Goal: Task Accomplishment & Management: Manage account settings

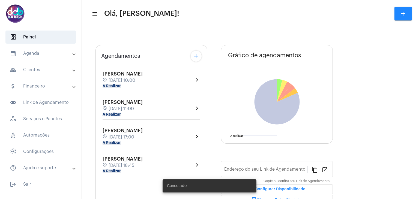
type input "[URL][DOMAIN_NAME]"
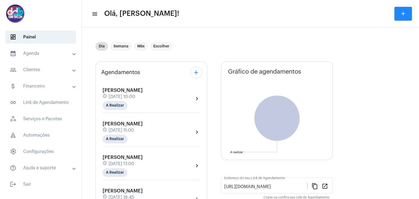
click at [60, 69] on mat-panel-title "people_outline Clientes" at bounding box center [41, 70] width 63 height 7
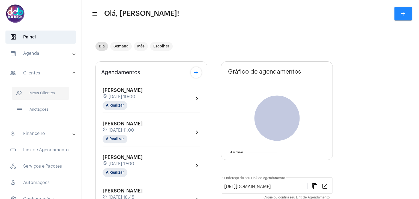
click at [59, 94] on span "people_outline Meus Clientes" at bounding box center [41, 93] width 58 height 13
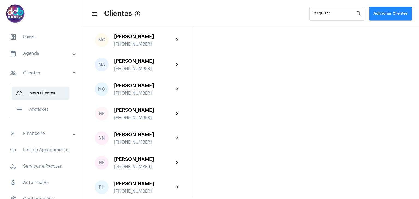
scroll to position [1064, 0]
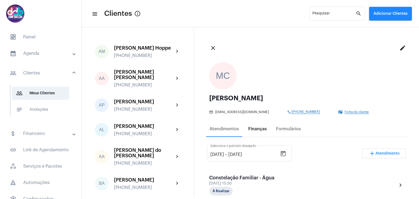
click at [260, 129] on div "Finanças" at bounding box center [257, 129] width 19 height 5
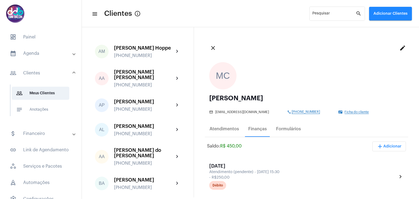
click at [386, 145] on span "add Adicionar" at bounding box center [389, 147] width 25 height 4
click at [382, 160] on span "attach_money Recebimento Avulso" at bounding box center [375, 160] width 46 height 10
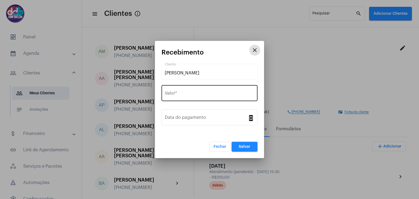
click at [207, 95] on input "Valor *" at bounding box center [209, 94] width 89 height 5
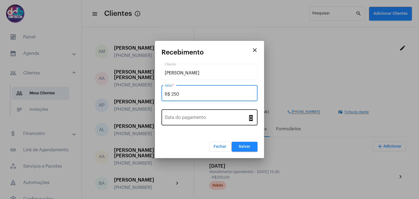
type input "R$ 250"
click at [204, 114] on div "Data do pagamento" at bounding box center [206, 116] width 83 height 17
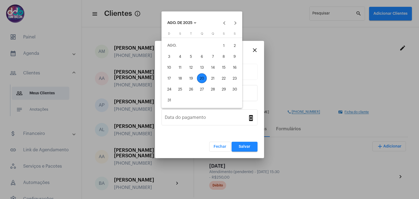
click at [190, 78] on div "19" at bounding box center [191, 78] width 10 height 10
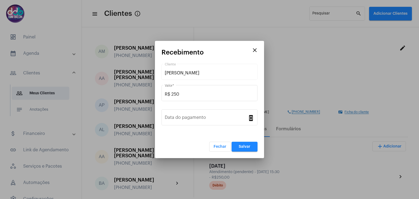
type input "[DATE]"
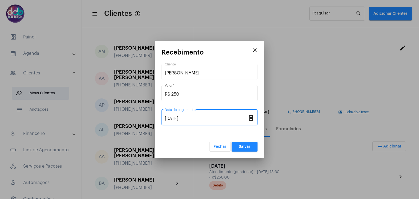
click at [239, 144] on button "Salvar" at bounding box center [245, 147] width 26 height 10
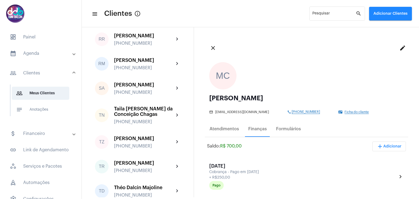
scroll to position [1364, 0]
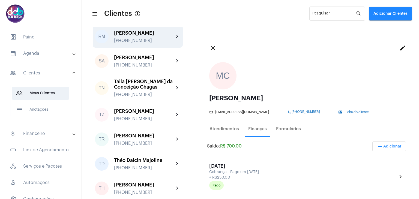
click at [161, 43] on div "[PHONE_NUMBER]" at bounding box center [144, 40] width 60 height 5
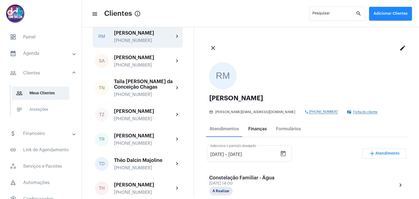
click at [259, 130] on div "Finanças" at bounding box center [257, 129] width 19 height 5
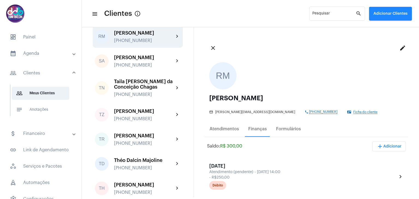
click at [385, 146] on span "add Adicionar" at bounding box center [389, 147] width 25 height 4
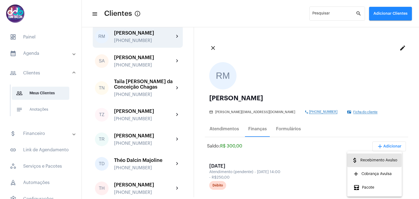
click at [373, 161] on span "attach_money Recebimento Avulso" at bounding box center [375, 160] width 46 height 10
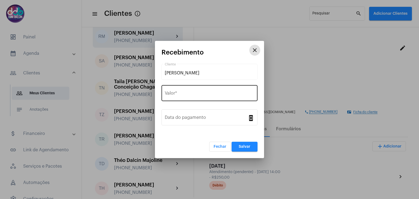
click at [205, 93] on input "Valor *" at bounding box center [209, 94] width 89 height 5
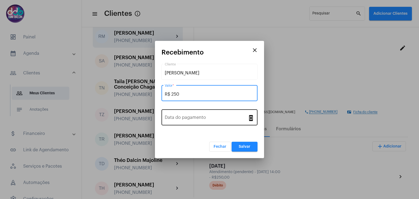
type input "R$ 250"
click at [216, 120] on input "Data do pagamento" at bounding box center [206, 118] width 83 height 5
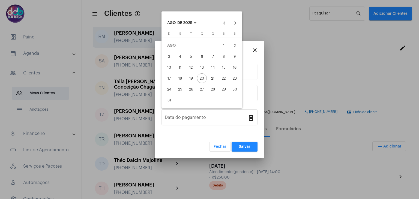
click at [191, 76] on div "19" at bounding box center [191, 78] width 10 height 10
type input "[DATE]"
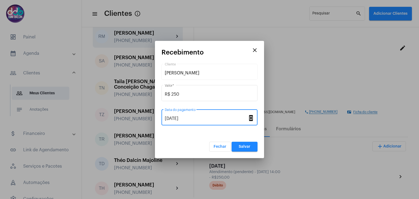
click at [239, 144] on button "Salvar" at bounding box center [245, 147] width 26 height 10
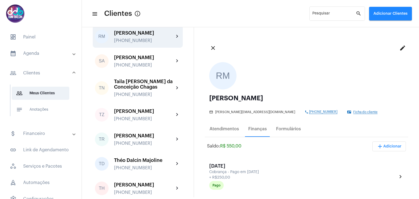
click at [45, 136] on mat-panel-title "attach_money Financeiro" at bounding box center [41, 133] width 63 height 7
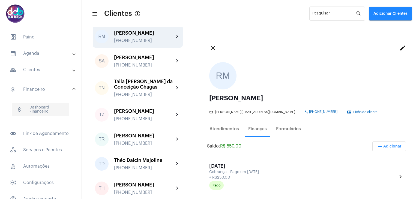
click at [45, 112] on span "attach_money Dashboard Financeiro" at bounding box center [41, 109] width 58 height 13
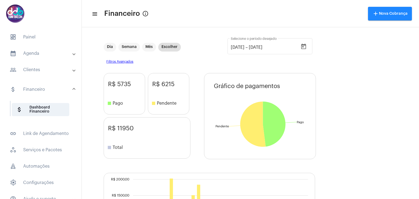
click at [49, 73] on mat-expansion-panel-header "people_outline Clientes" at bounding box center [42, 69] width 78 height 13
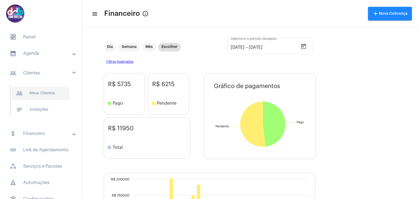
click at [41, 93] on span "people_outline Meus Clientes" at bounding box center [41, 93] width 58 height 13
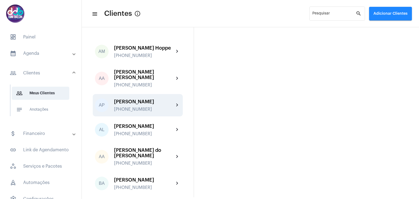
click at [142, 108] on div "[PERSON_NAME] [PHONE_NUMBER]" at bounding box center [144, 105] width 60 height 13
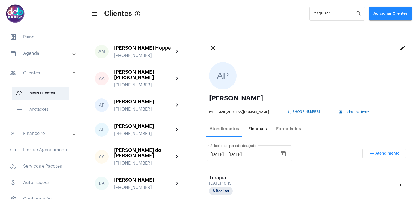
click at [259, 130] on div "Finanças" at bounding box center [257, 129] width 19 height 5
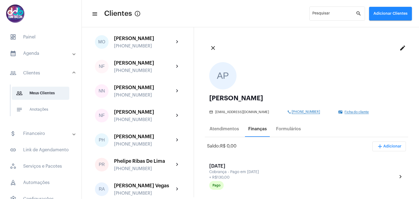
scroll to position [1128, 0]
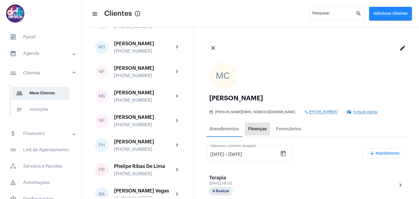
click at [256, 130] on div "Finanças" at bounding box center [257, 129] width 19 height 5
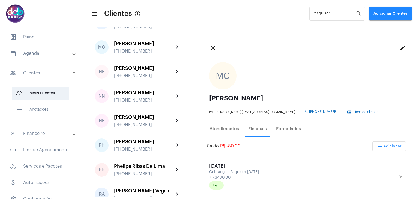
click at [27, 55] on mat-panel-title "calendar_month_outlined Agenda" at bounding box center [41, 53] width 63 height 7
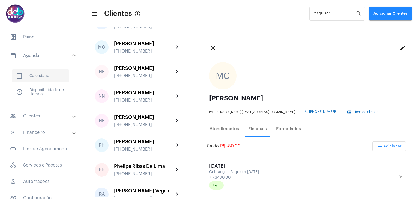
click at [40, 75] on span "calendar_month_outlined Calendário" at bounding box center [41, 75] width 58 height 13
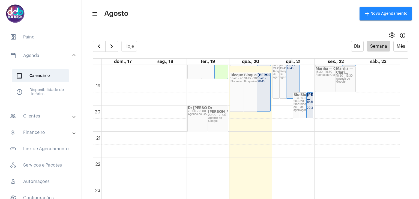
scroll to position [456, 0]
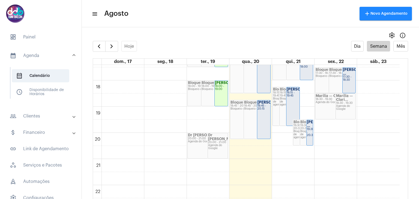
click at [310, 132] on div "19:30 - 20:30" at bounding box center [310, 132] width 6 height 9
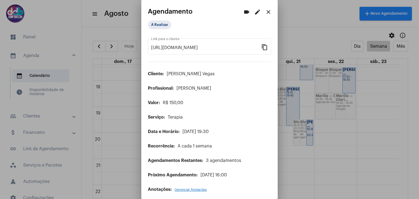
click at [254, 14] on mat-icon "edit" at bounding box center [257, 12] width 7 height 7
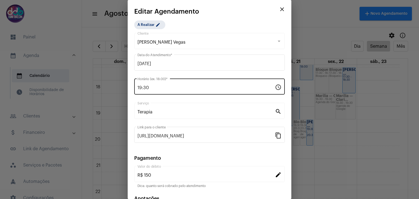
click at [174, 85] on input "19:30" at bounding box center [205, 87] width 137 height 5
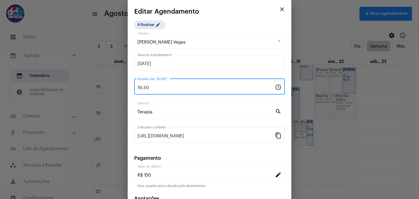
click at [174, 85] on input "19:30" at bounding box center [205, 87] width 137 height 5
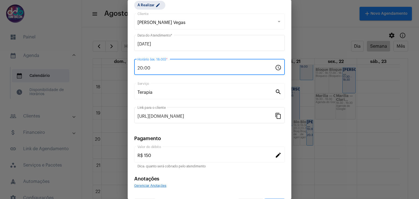
scroll to position [35, 0]
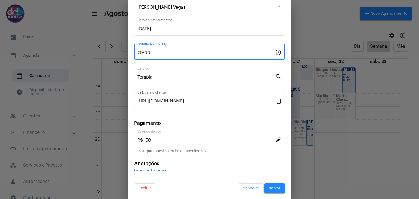
type input "20:00"
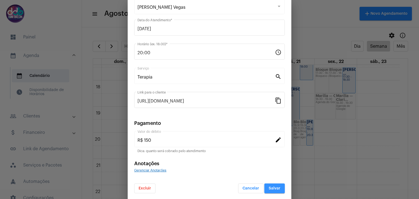
click at [271, 187] on span "Salvar" at bounding box center [275, 189] width 12 height 4
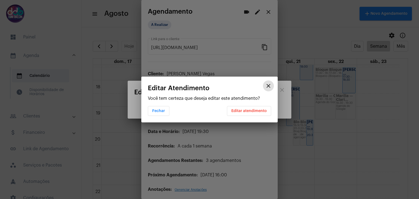
click at [251, 113] on button "Editar atendimento" at bounding box center [249, 111] width 44 height 10
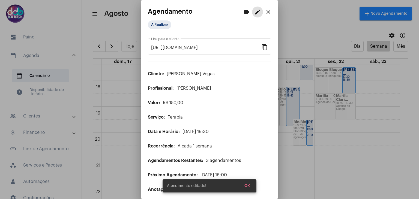
click at [265, 13] on mat-icon "close" at bounding box center [268, 12] width 7 height 7
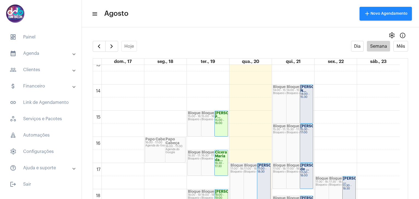
scroll to position [347, 0]
click at [48, 71] on mat-panel-title "people_outline Clientes" at bounding box center [41, 70] width 63 height 7
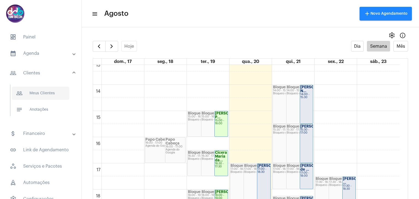
click at [50, 89] on span "people_outline Meus Clientes" at bounding box center [41, 93] width 58 height 13
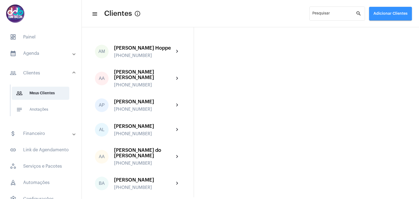
click at [390, 13] on span "Adicionar Clientes" at bounding box center [390, 14] width 34 height 4
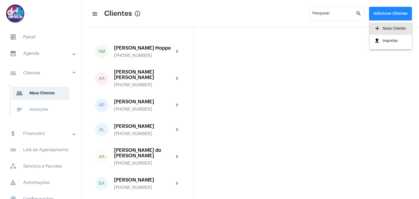
click at [395, 30] on span "add Novo Cliente" at bounding box center [390, 29] width 32 height 10
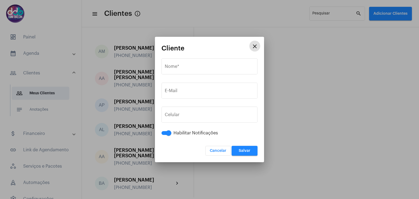
click at [252, 48] on mat-icon "close" at bounding box center [255, 46] width 7 height 7
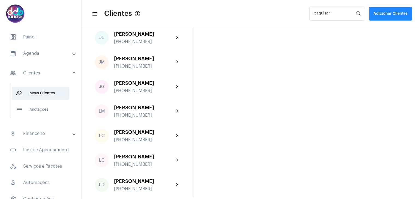
scroll to position [709, 0]
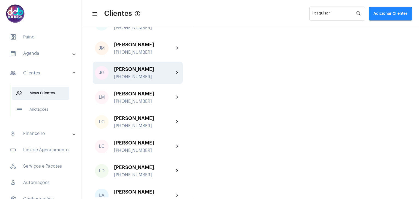
click at [141, 72] on div "[PERSON_NAME]" at bounding box center [144, 69] width 60 height 5
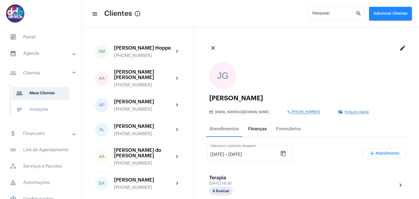
click at [263, 129] on div "Finanças" at bounding box center [257, 129] width 19 height 5
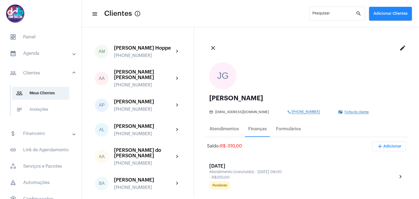
click at [394, 146] on span "add Adicionar" at bounding box center [389, 147] width 25 height 4
click at [378, 163] on span "attach_money Recebimento Avulso" at bounding box center [375, 160] width 46 height 10
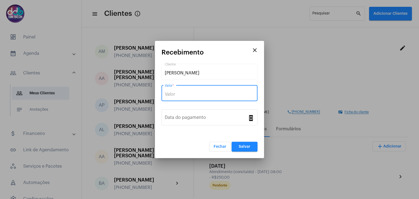
click at [209, 94] on input "Valor *" at bounding box center [209, 94] width 89 height 5
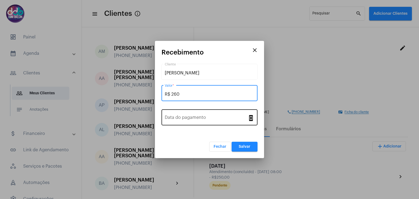
type input "R$ 260"
click at [210, 121] on div "Data do pagamento" at bounding box center [206, 116] width 83 height 17
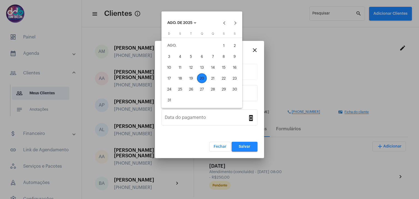
click at [202, 78] on div "20" at bounding box center [202, 78] width 10 height 10
type input "20/08/2025"
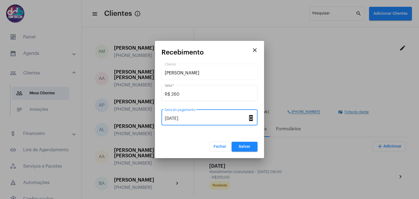
click at [244, 145] on span "Salvar" at bounding box center [245, 147] width 12 height 4
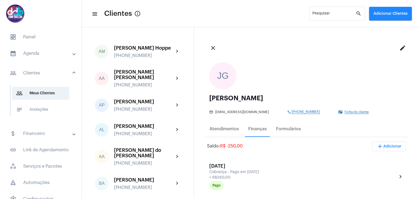
click at [47, 54] on mat-panel-title "calendar_month_outlined Agenda" at bounding box center [41, 53] width 63 height 7
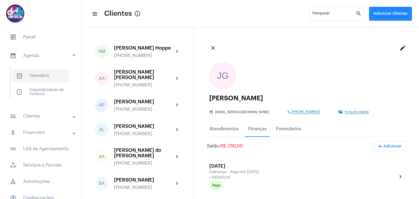
click at [50, 73] on span "calendar_month_outlined Calendário" at bounding box center [41, 75] width 58 height 13
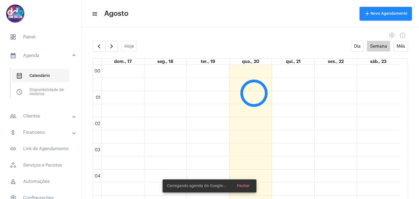
scroll to position [158, 0]
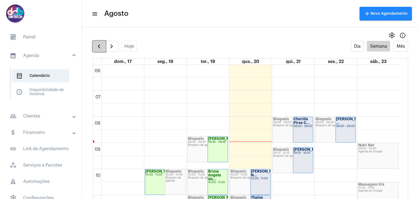
click at [100, 47] on span "button" at bounding box center [99, 46] width 7 height 7
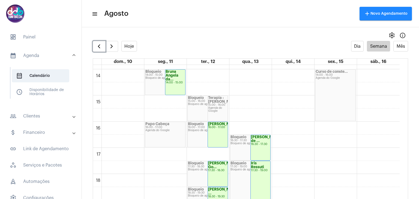
scroll to position [375, 0]
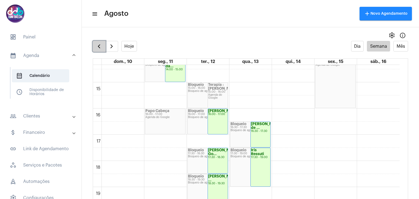
click at [95, 49] on button "button" at bounding box center [99, 46] width 13 height 11
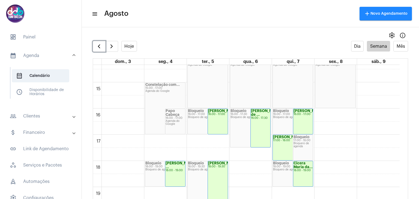
scroll to position [375, 0]
click at [108, 48] on span "button" at bounding box center [111, 46] width 7 height 7
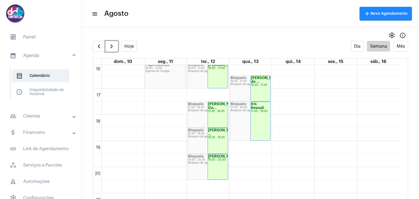
scroll to position [458, 0]
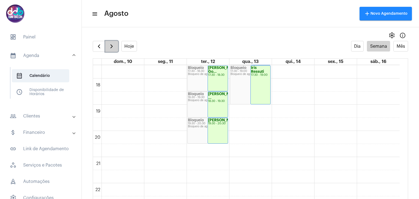
click at [106, 48] on button "button" at bounding box center [111, 46] width 13 height 11
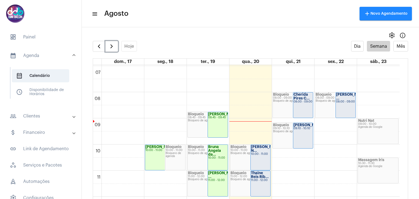
scroll to position [212, 0]
